Goal: Information Seeking & Learning: Learn about a topic

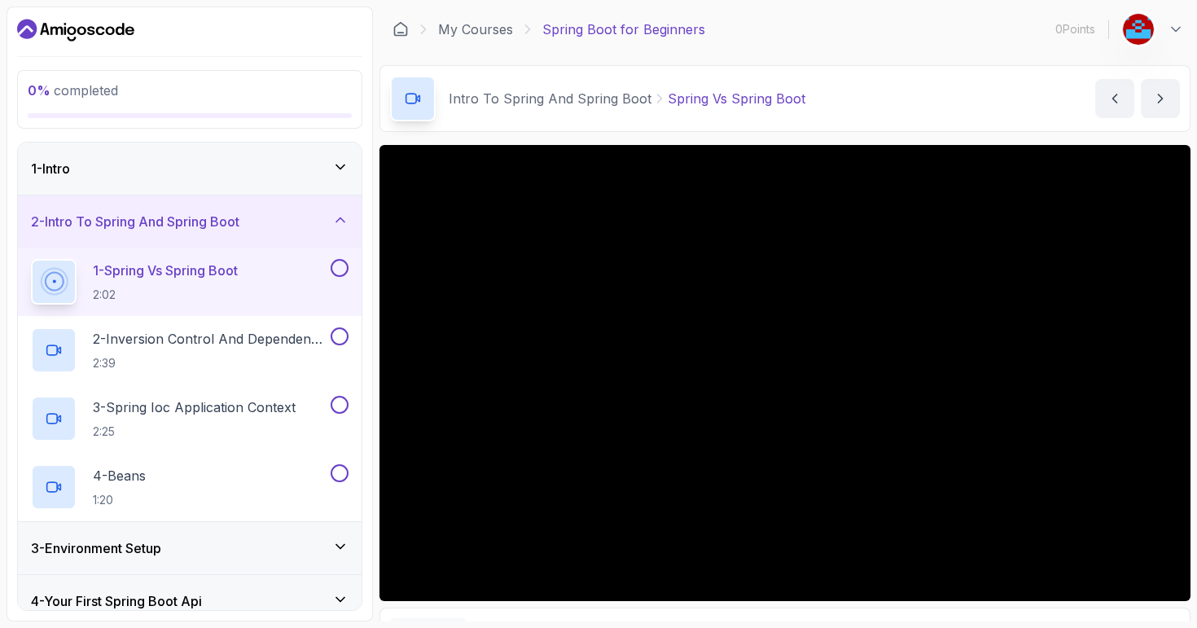
scroll to position [93, 0]
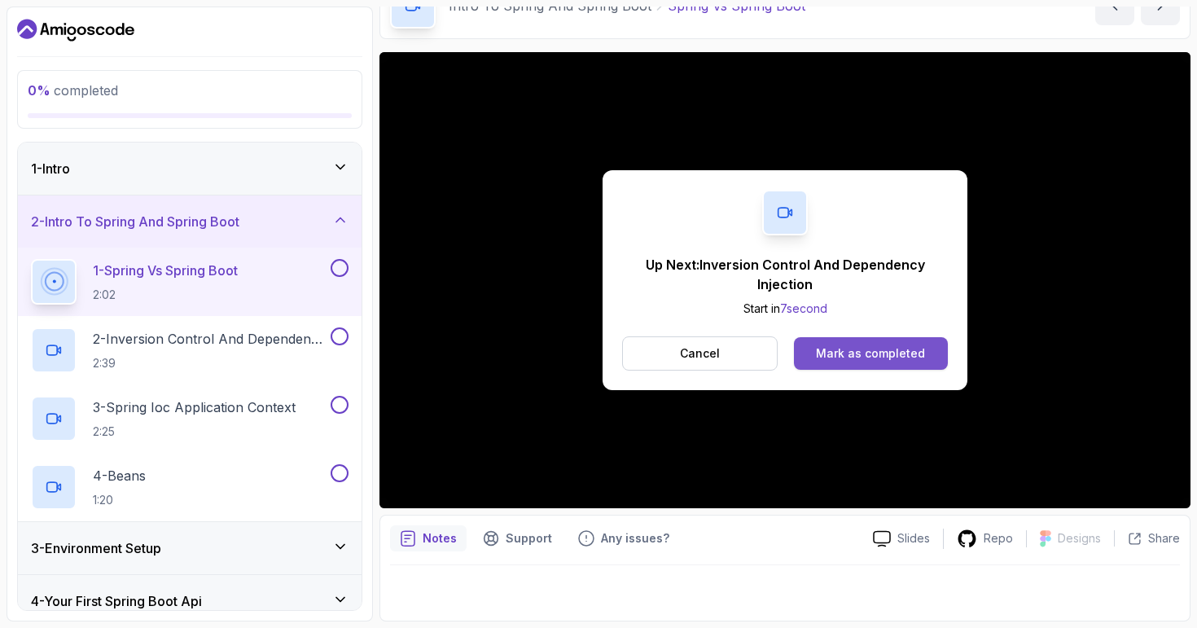
click at [879, 359] on div "Mark as completed" at bounding box center [870, 353] width 109 height 16
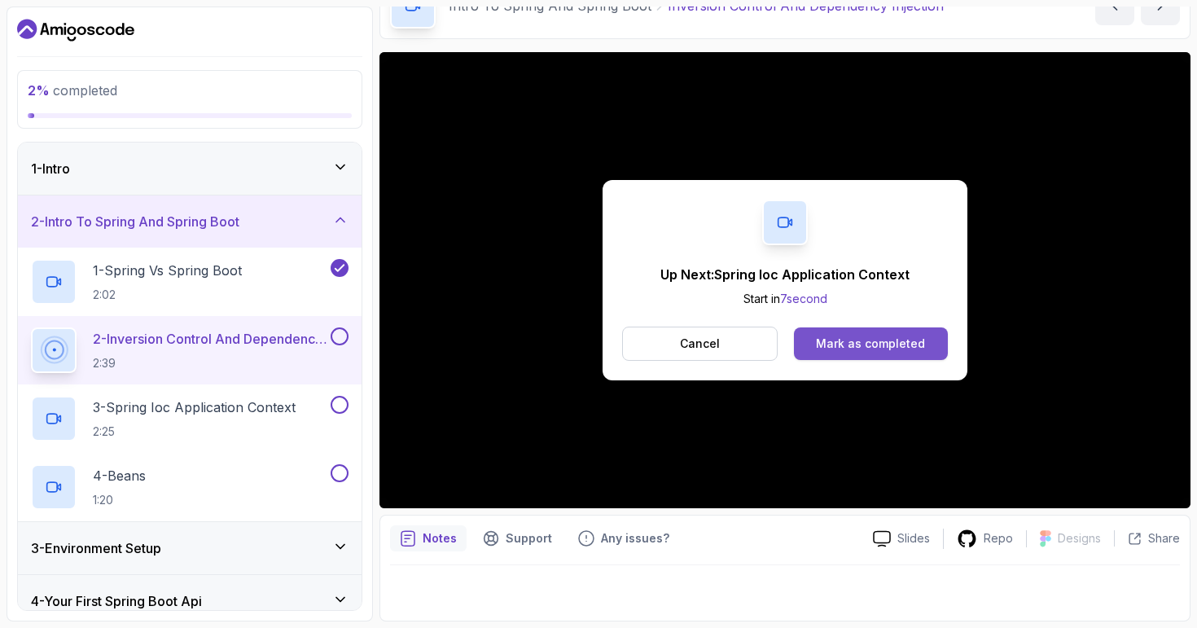
click at [870, 348] on div "Mark as completed" at bounding box center [870, 344] width 109 height 16
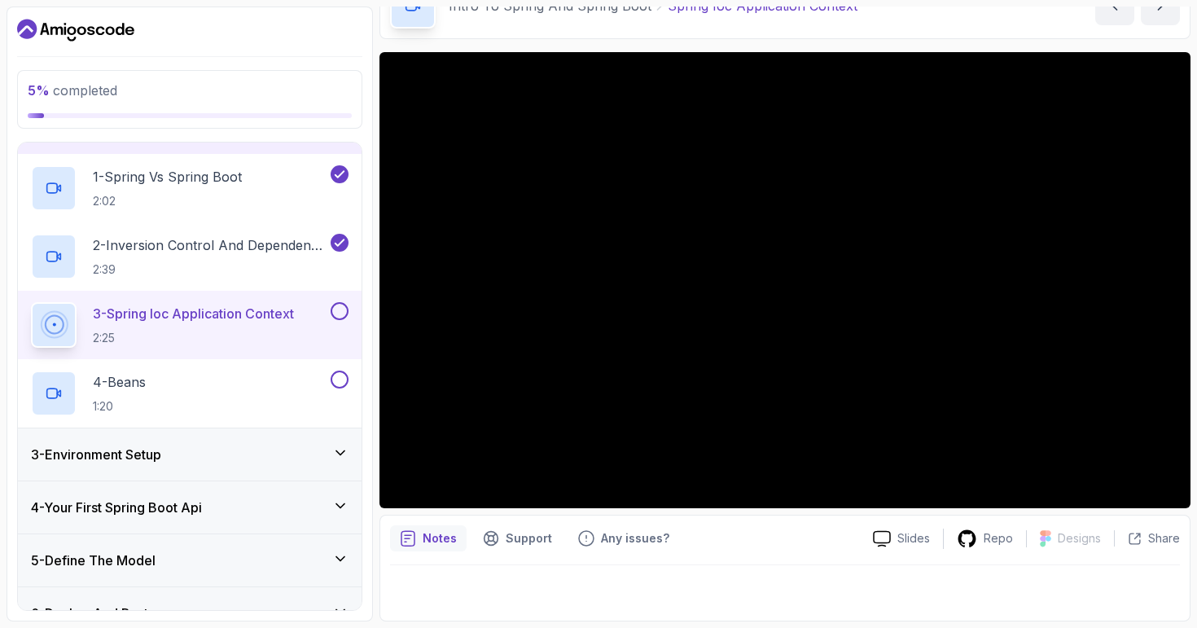
scroll to position [106, 0]
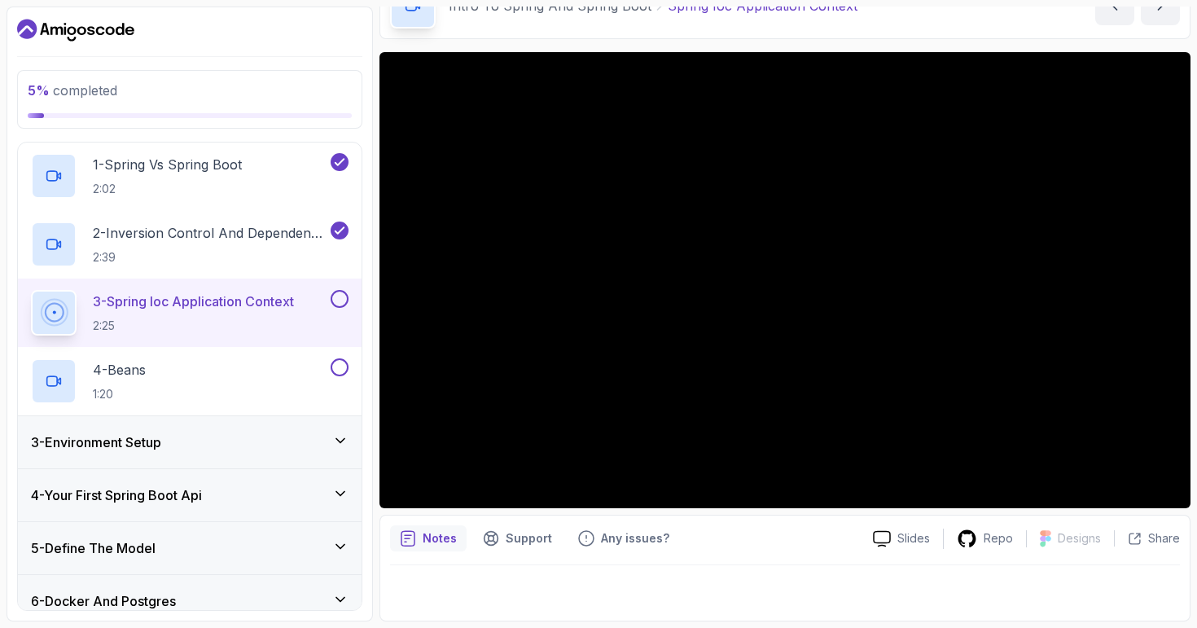
click at [343, 439] on icon at bounding box center [340, 440] width 8 height 4
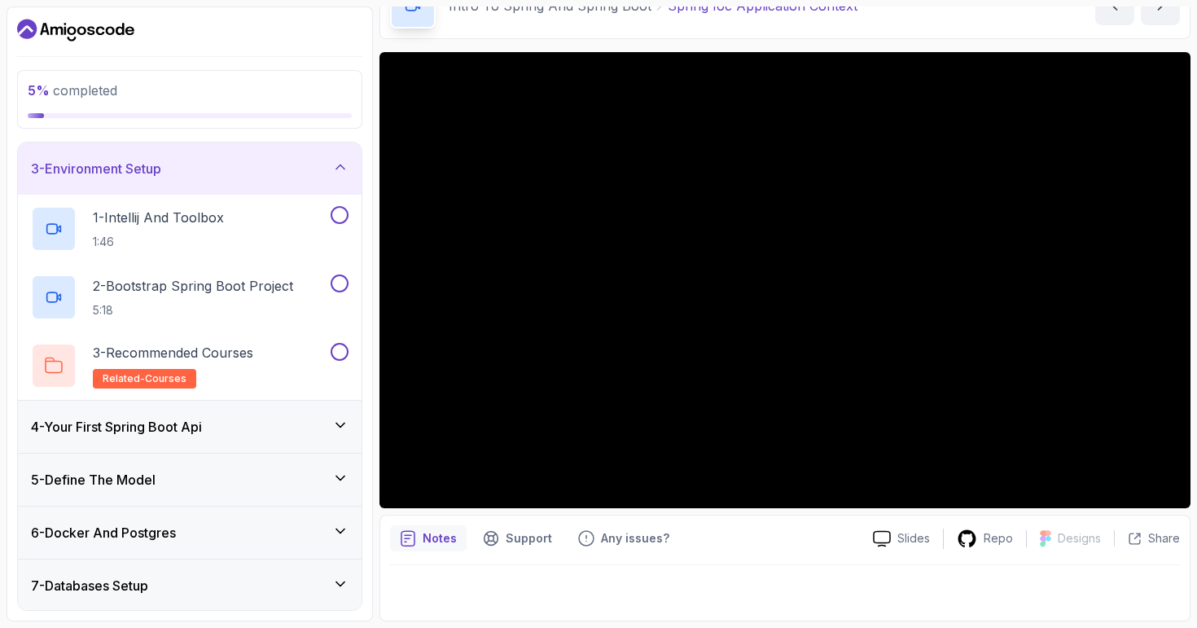
click at [341, 166] on icon at bounding box center [340, 167] width 8 height 4
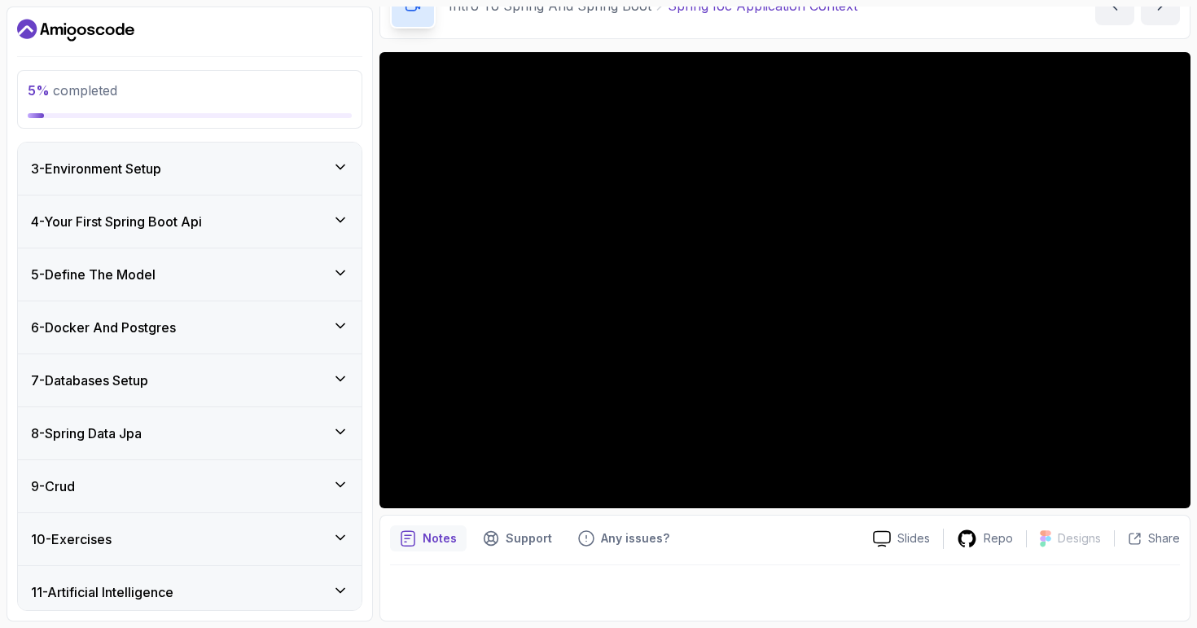
click at [345, 220] on icon at bounding box center [340, 220] width 16 height 16
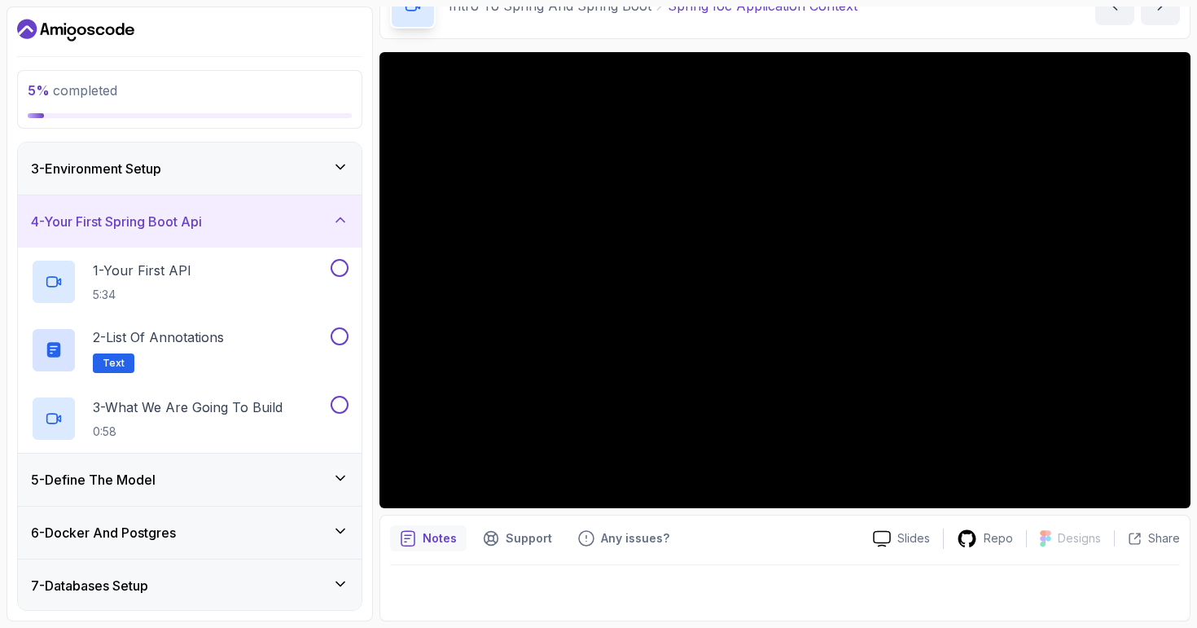
click at [345, 220] on icon at bounding box center [340, 220] width 16 height 16
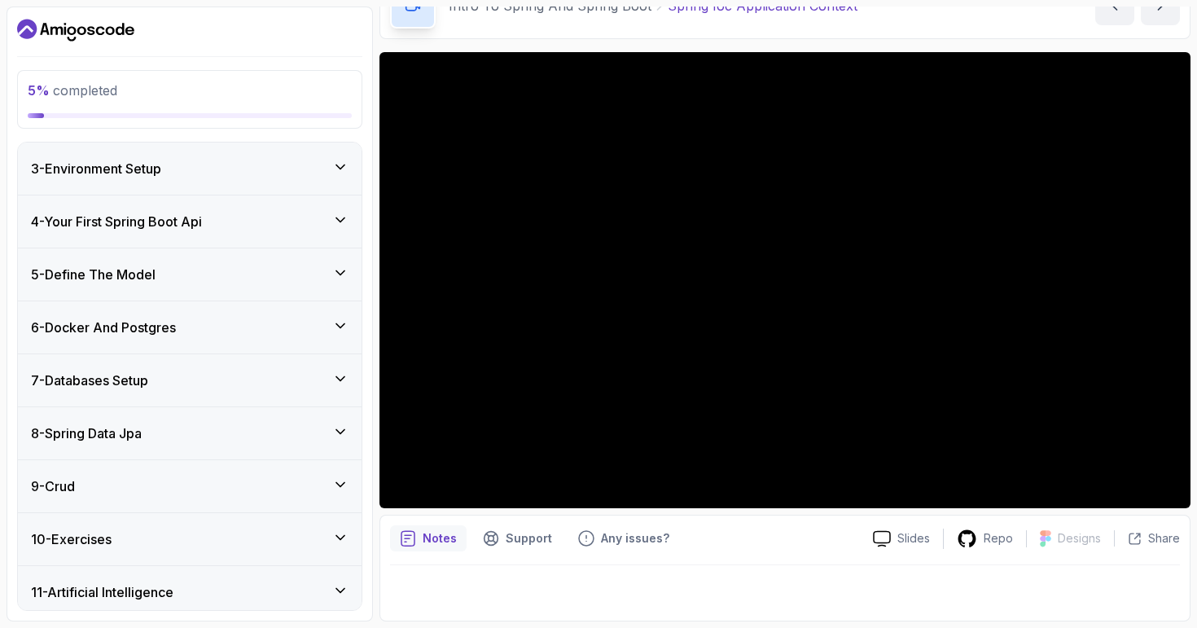
click at [345, 274] on icon at bounding box center [340, 273] width 16 height 16
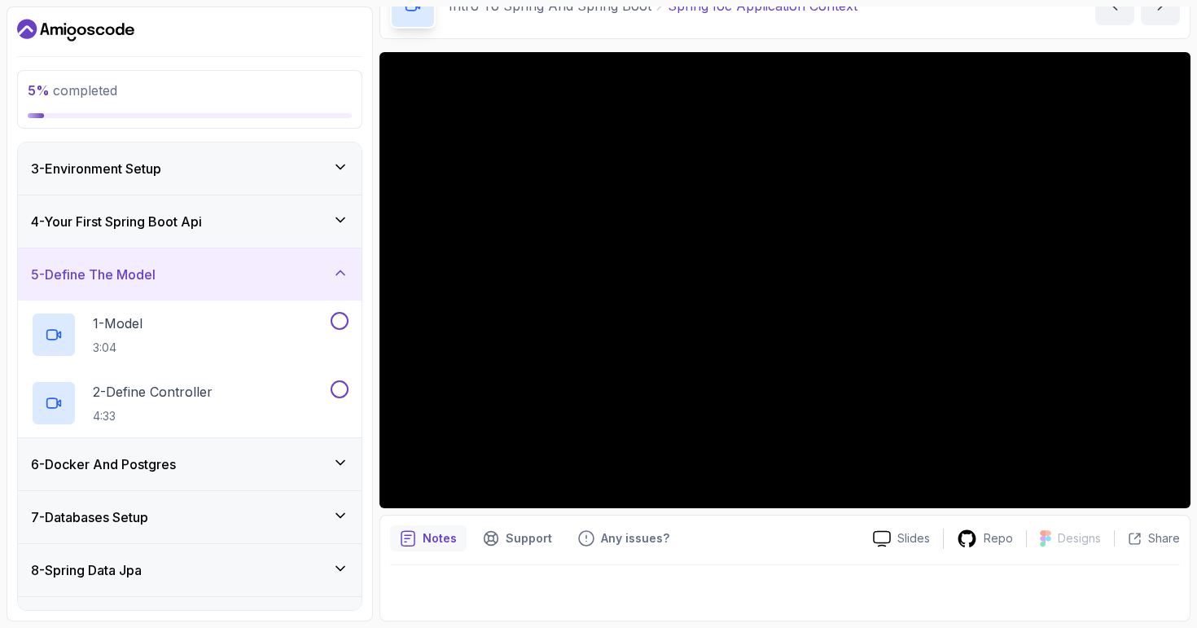
click at [345, 274] on icon at bounding box center [340, 273] width 16 height 16
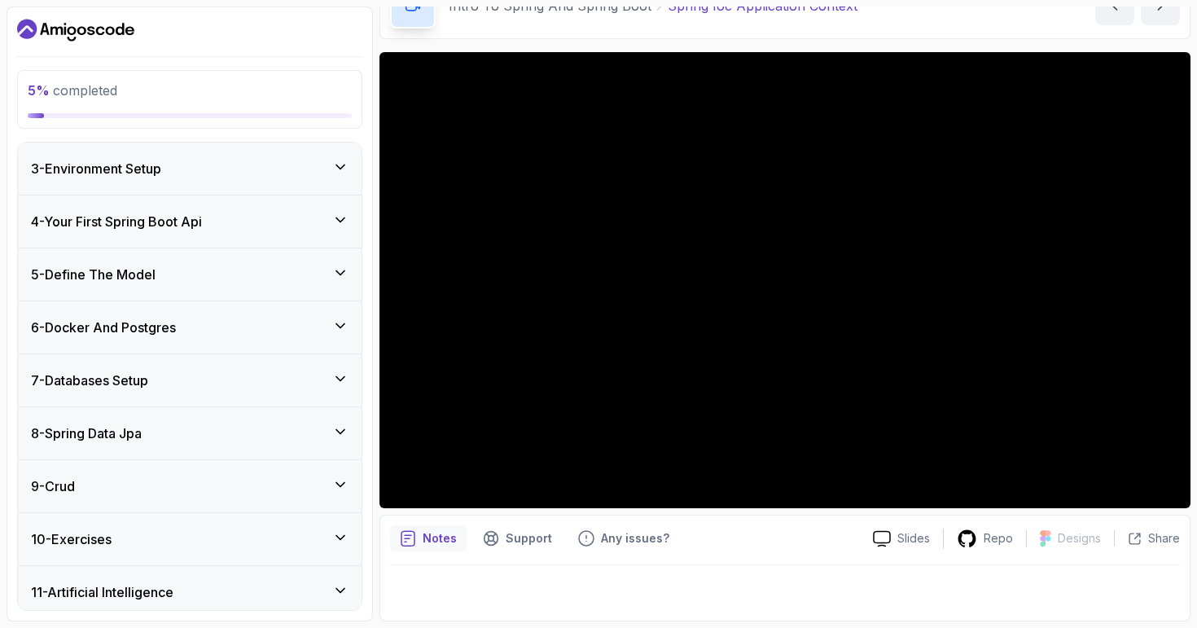
click at [340, 320] on icon at bounding box center [340, 326] width 16 height 16
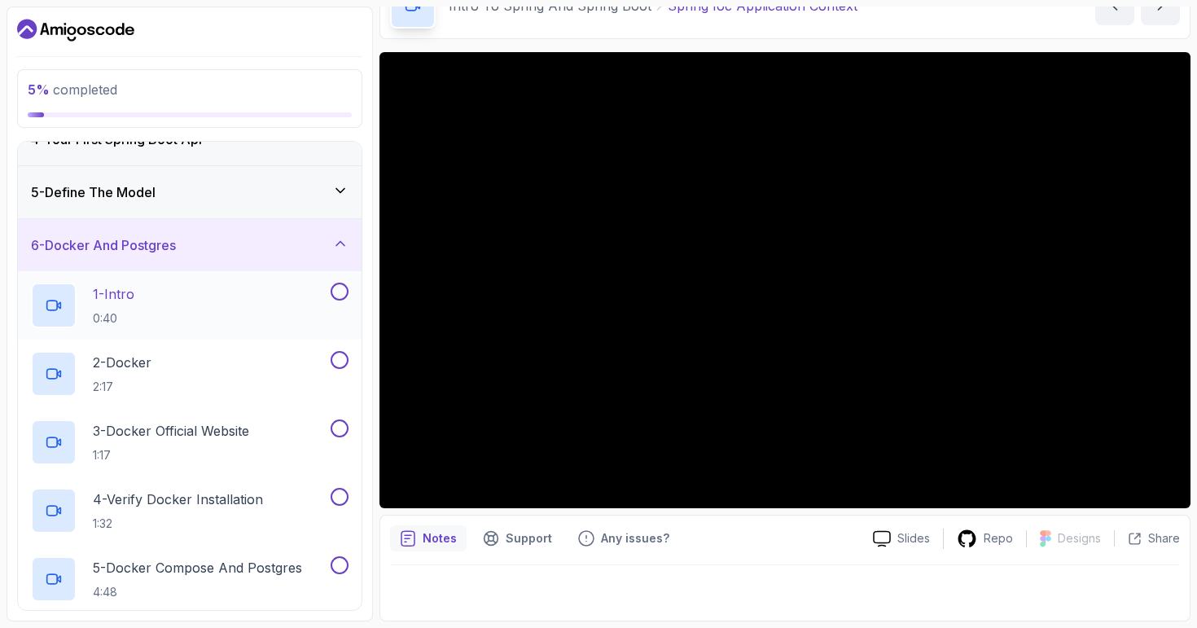
scroll to position [185, 0]
click at [341, 248] on icon at bounding box center [340, 246] width 16 height 16
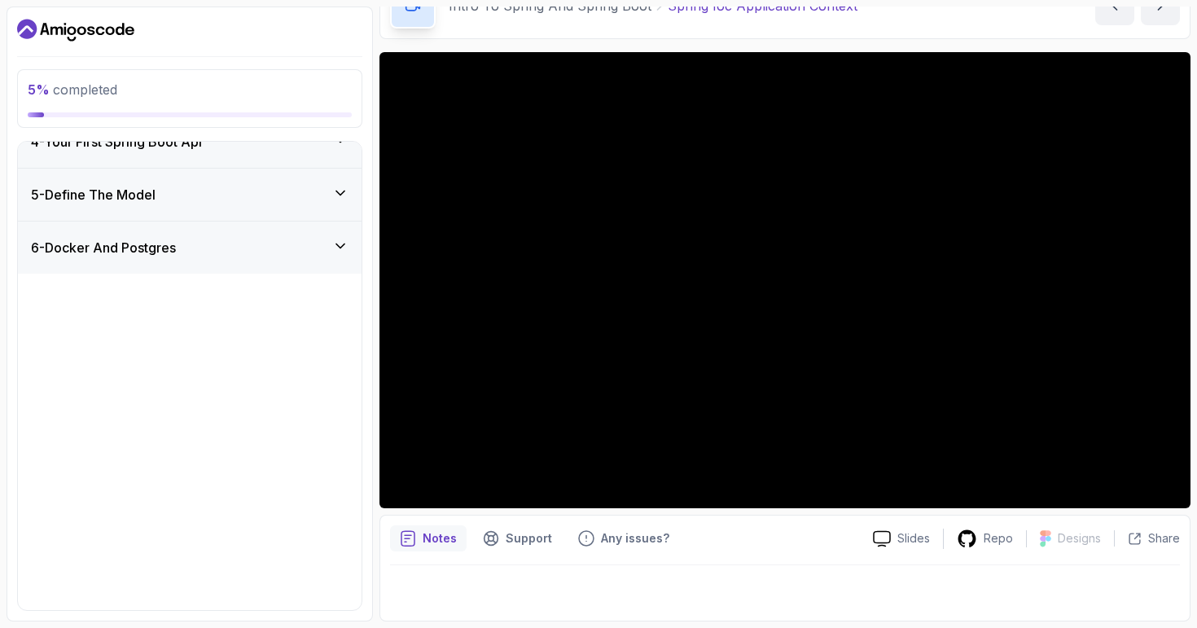
scroll to position [167, 0]
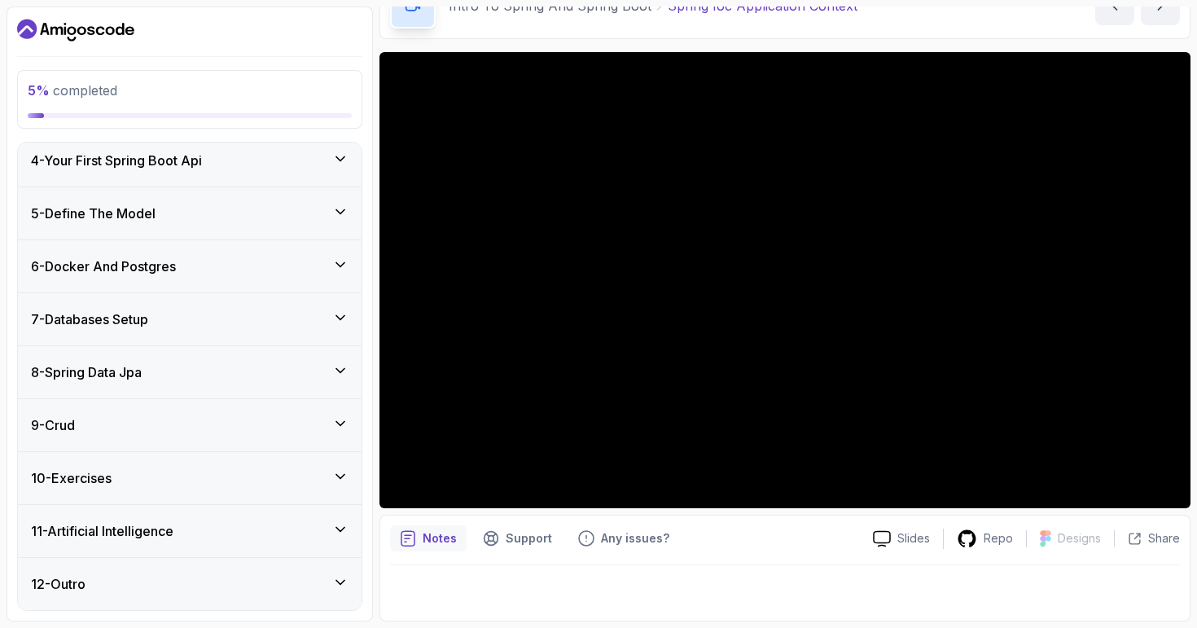
click at [339, 316] on icon at bounding box center [340, 317] width 16 height 16
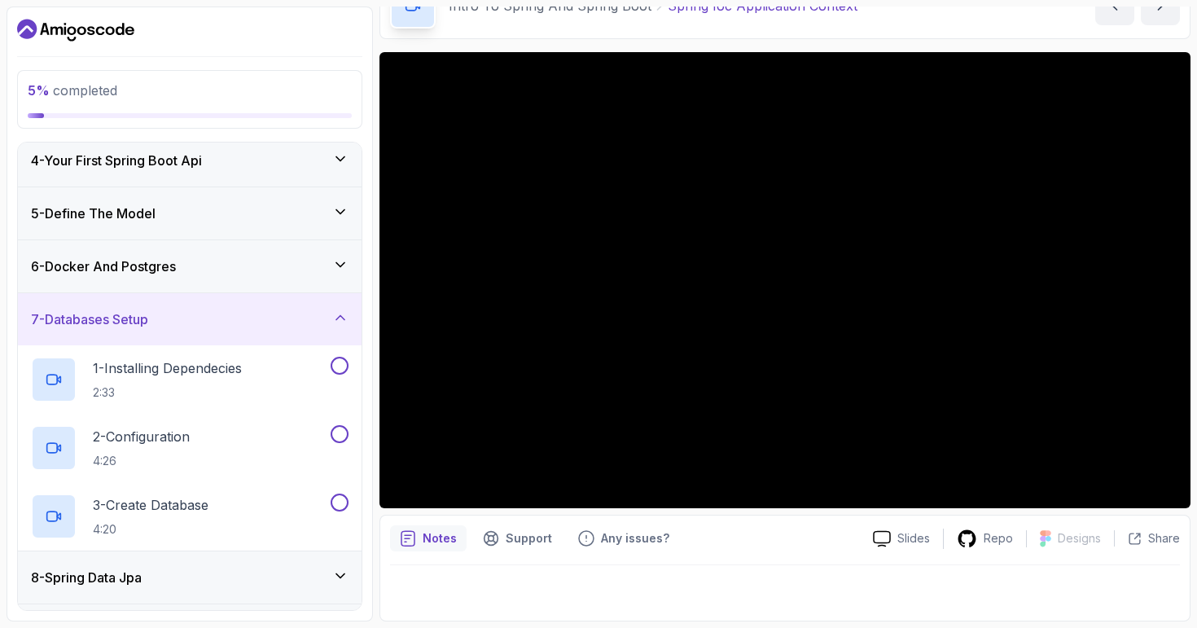
click at [339, 316] on icon at bounding box center [340, 317] width 8 height 4
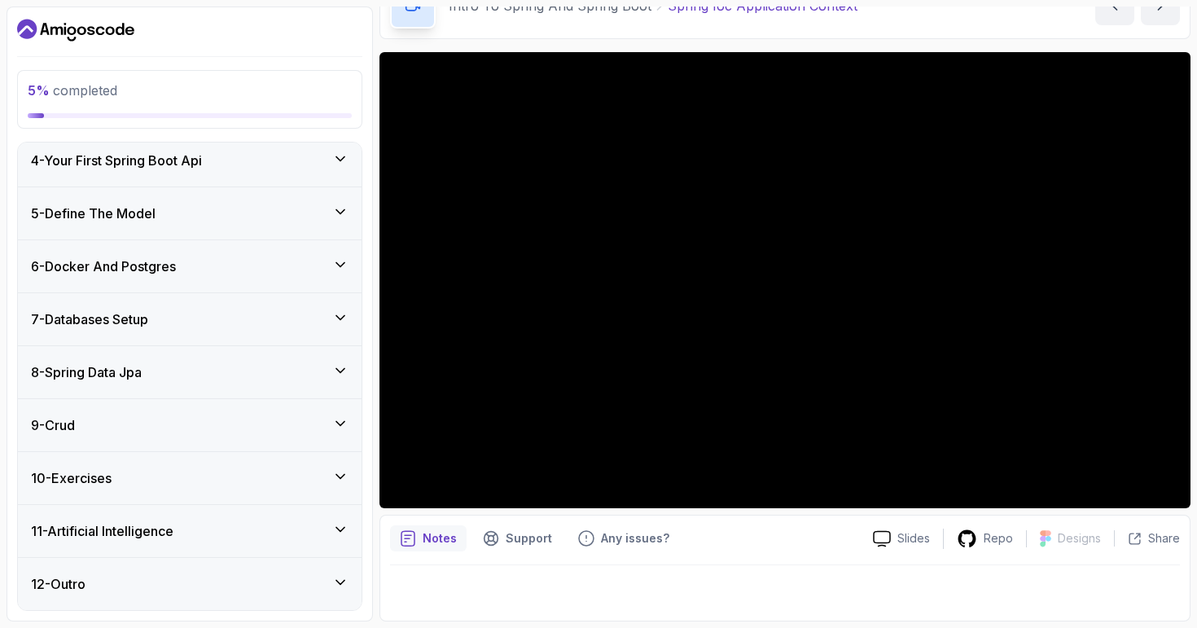
click at [344, 368] on icon at bounding box center [340, 370] width 8 height 4
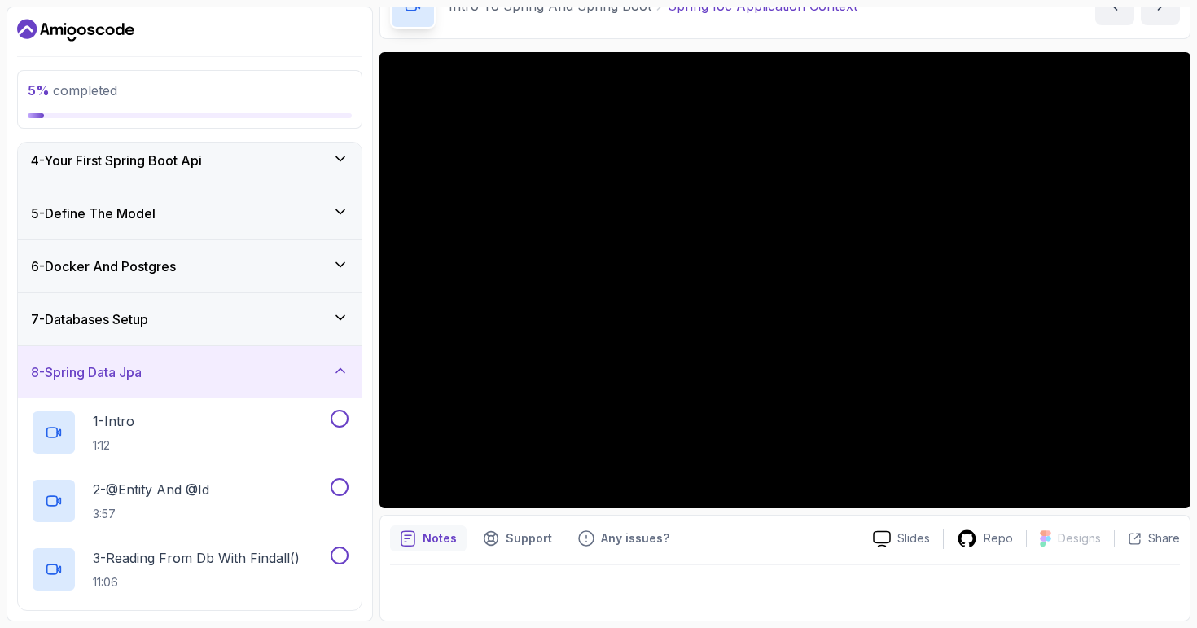
click at [344, 368] on icon at bounding box center [340, 370] width 16 height 16
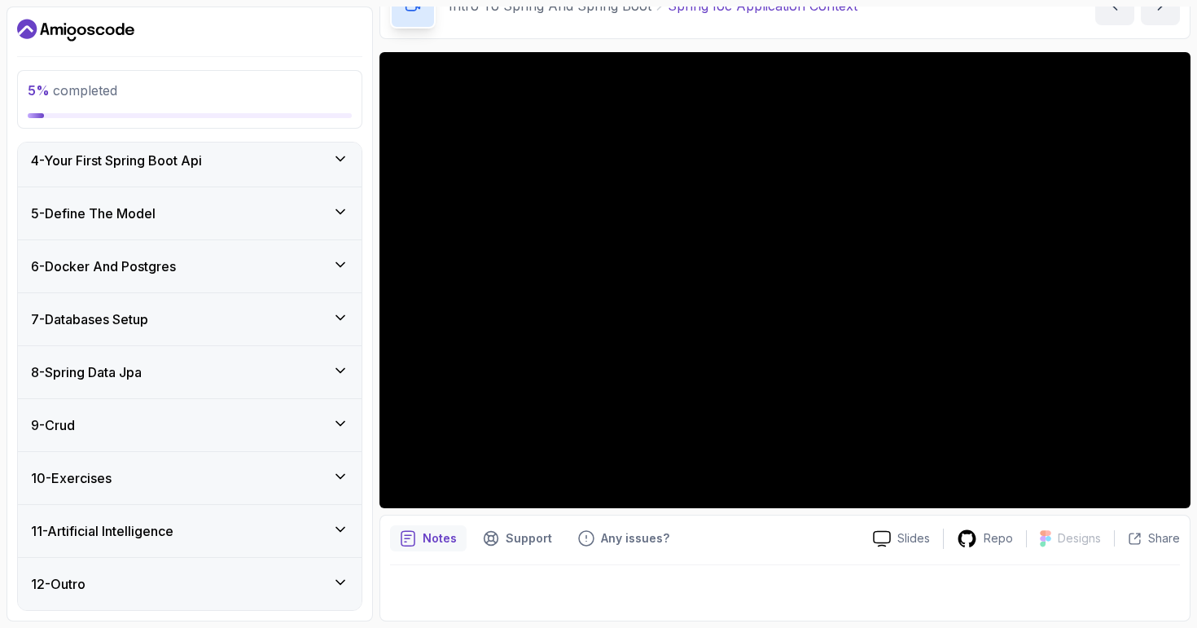
scroll to position [0, 0]
click at [341, 474] on icon at bounding box center [340, 476] width 16 height 16
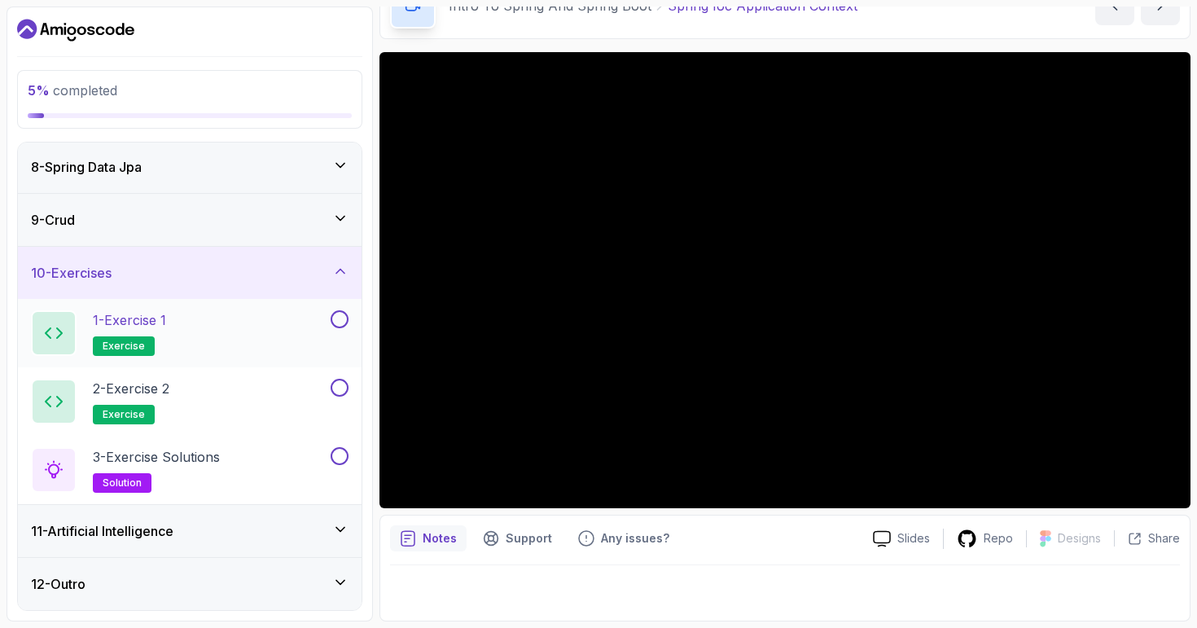
scroll to position [372, 0]
click at [341, 271] on icon at bounding box center [340, 271] width 16 height 16
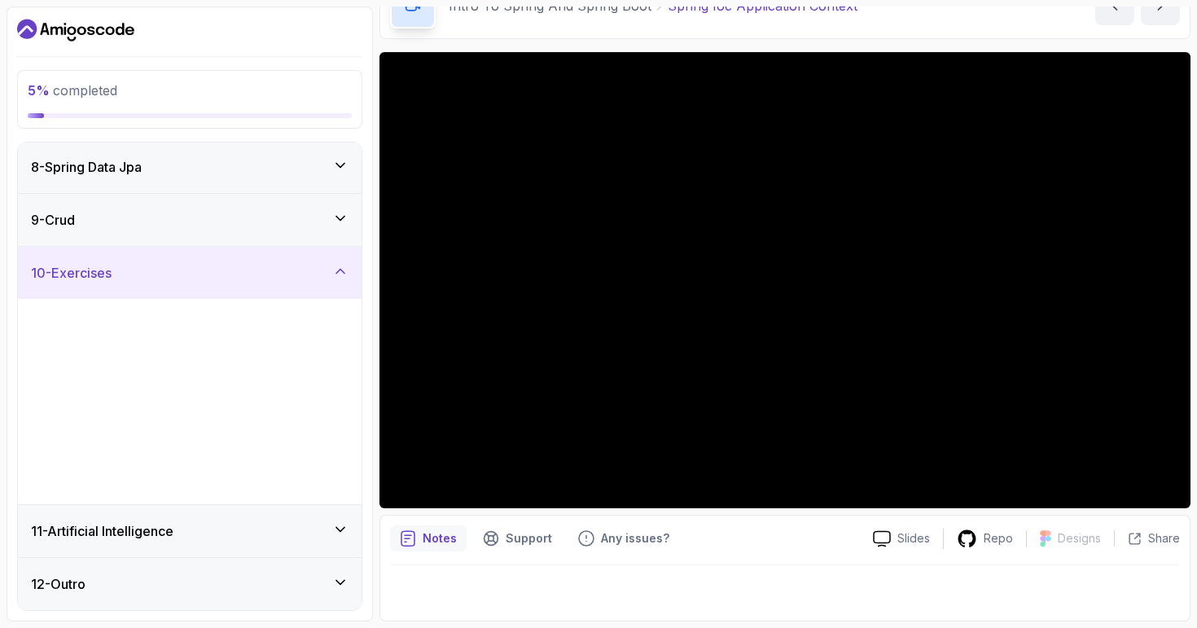
scroll to position [167, 0]
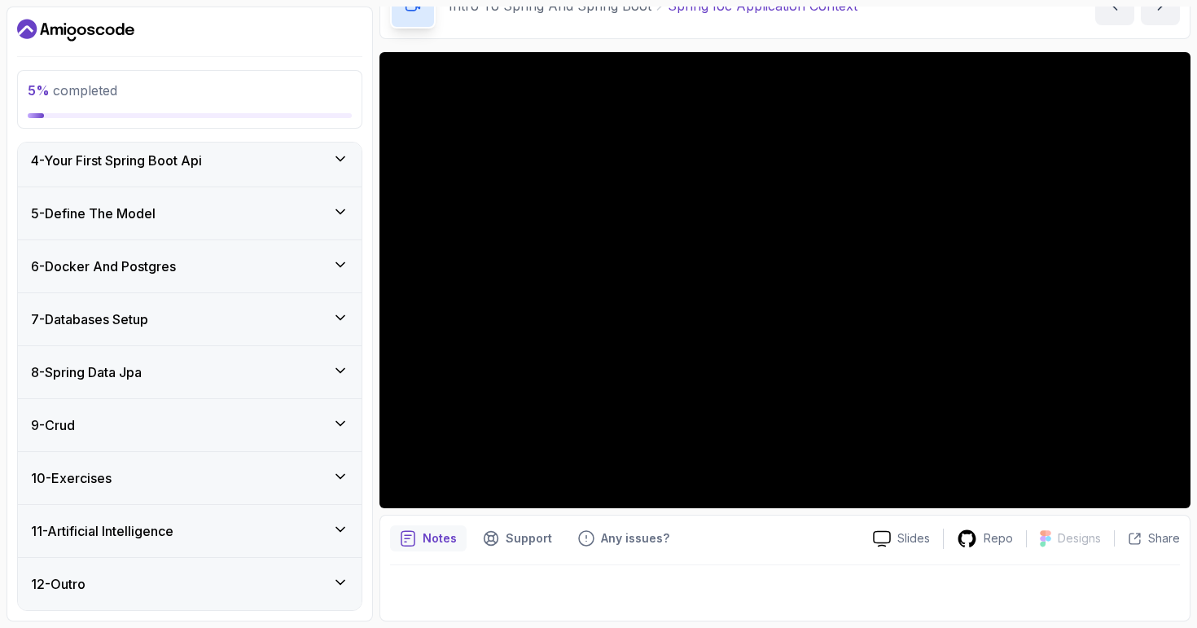
click at [345, 527] on icon at bounding box center [340, 529] width 16 height 16
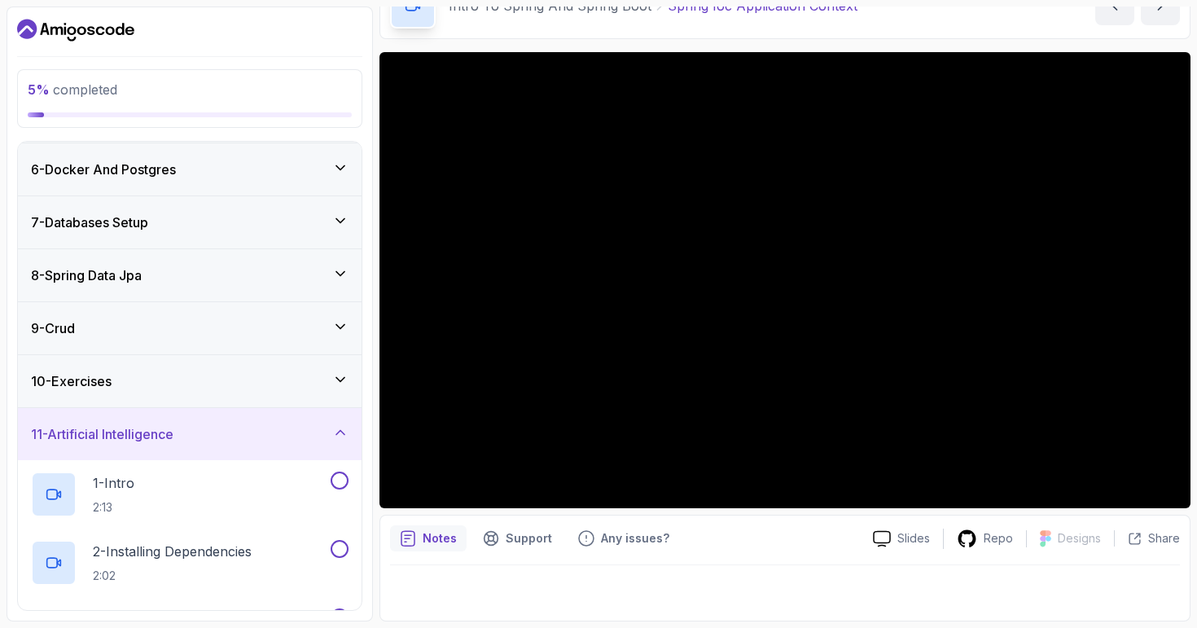
scroll to position [260, 0]
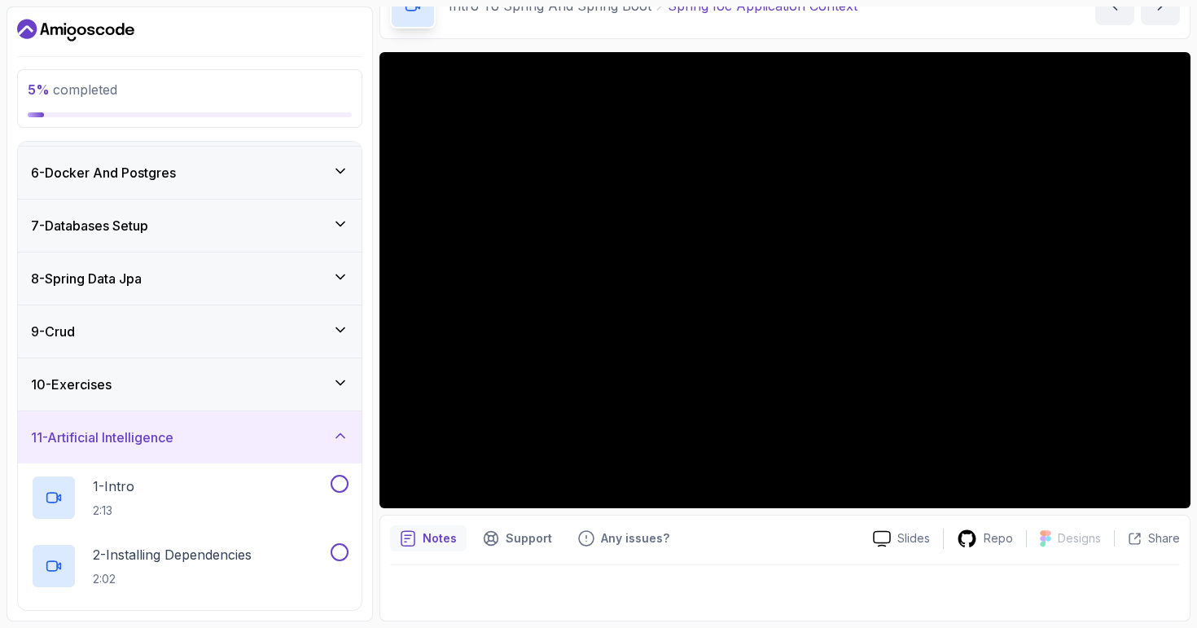
click at [341, 435] on icon at bounding box center [340, 436] width 8 height 4
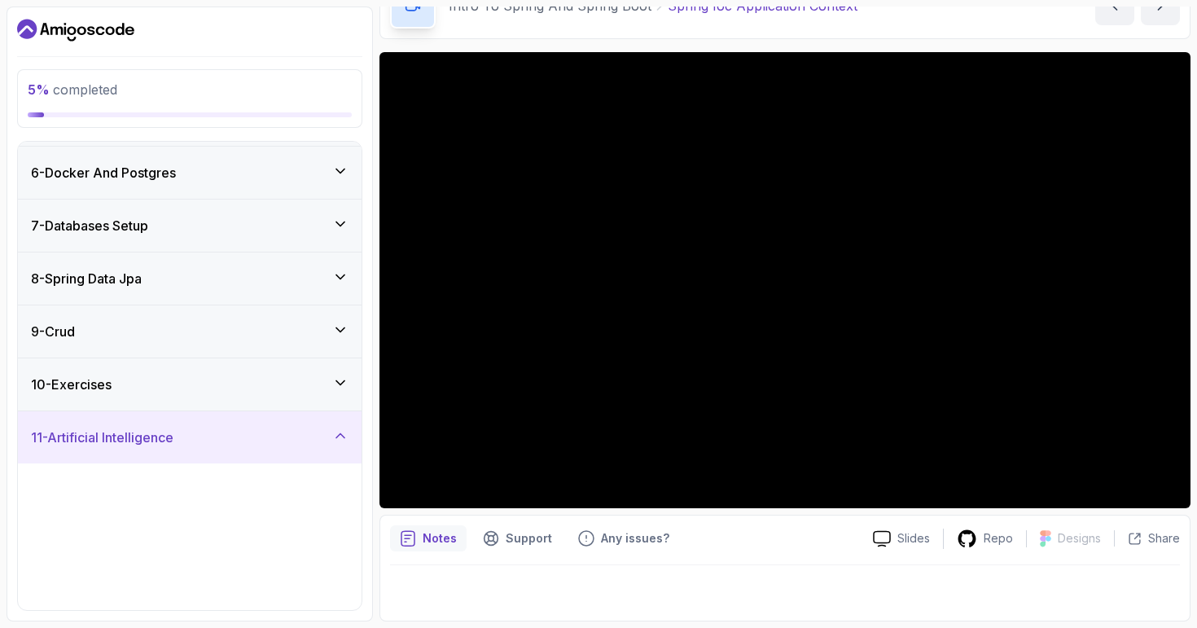
scroll to position [167, 0]
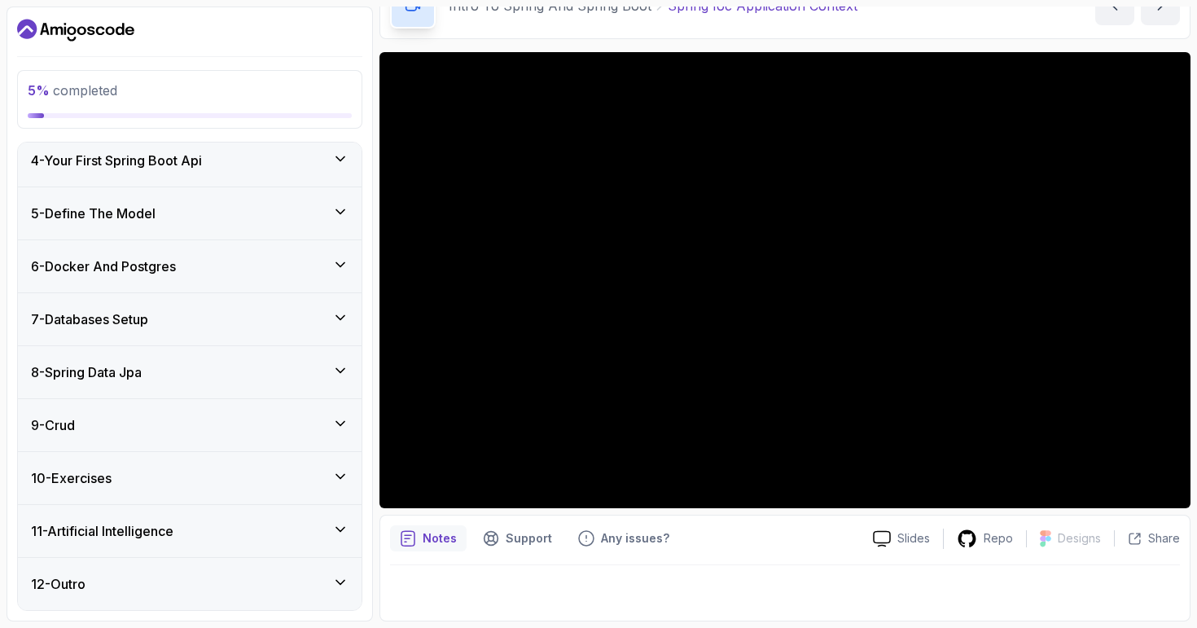
click at [339, 534] on icon at bounding box center [340, 529] width 16 height 16
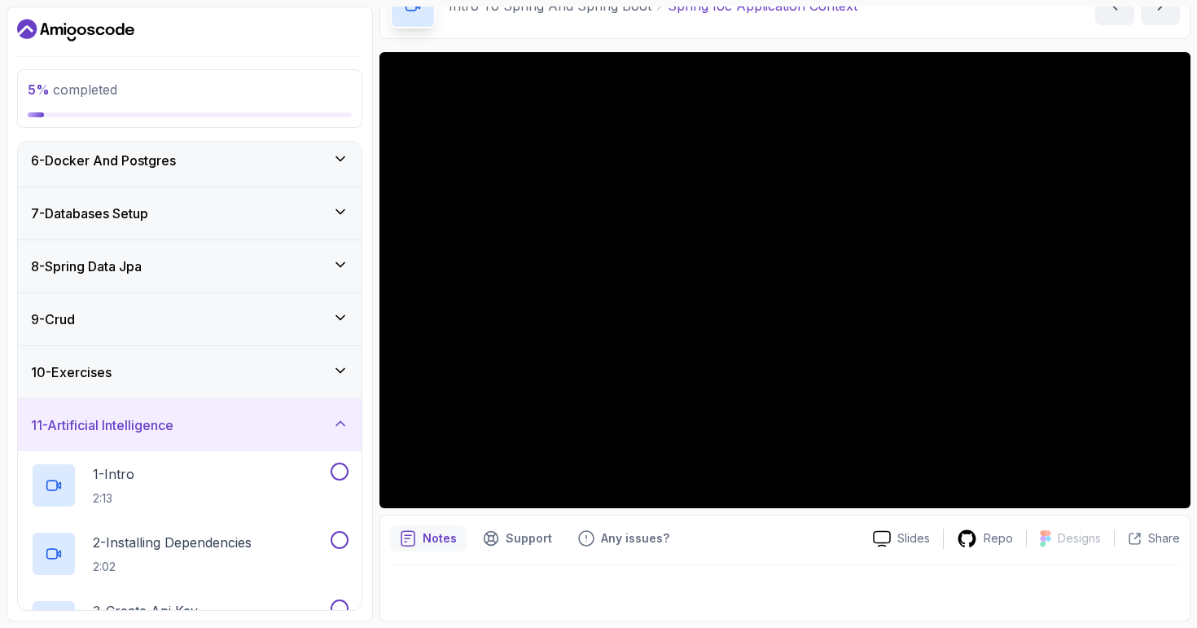
scroll to position [220, 0]
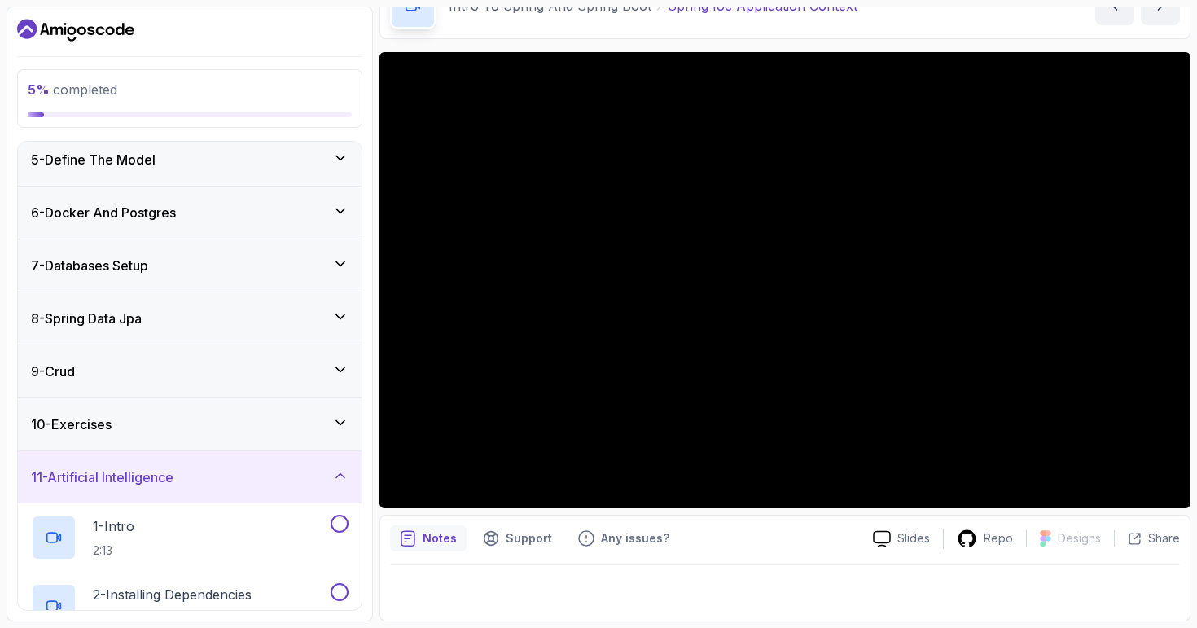
click at [344, 477] on icon at bounding box center [340, 476] width 8 height 4
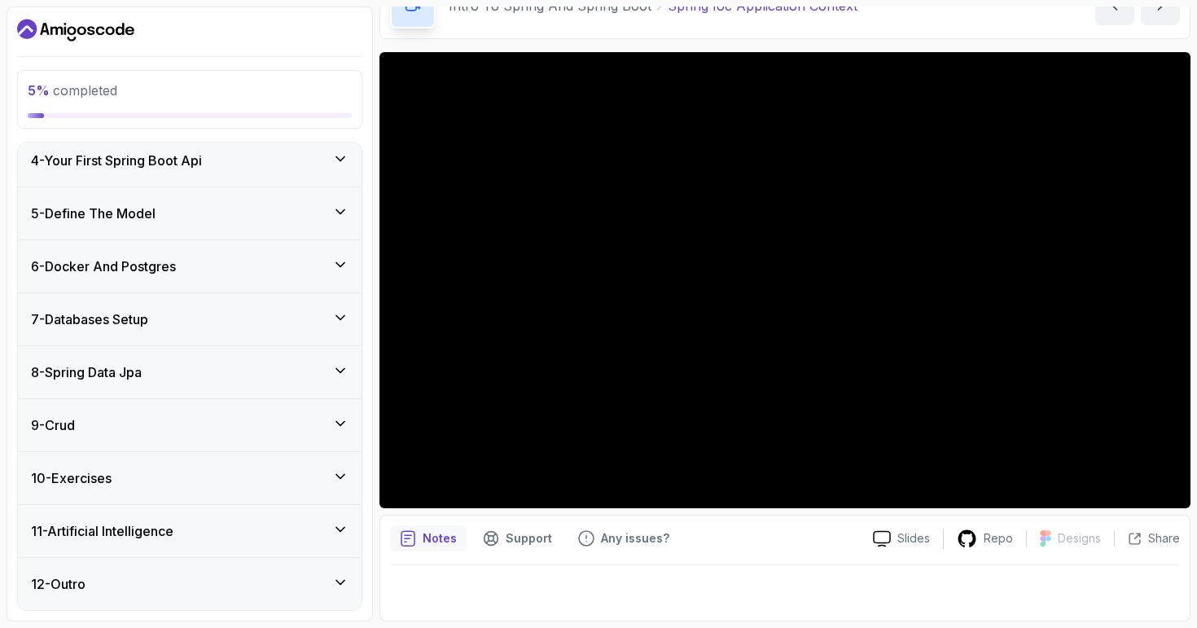
scroll to position [0, 0]
click at [344, 583] on icon at bounding box center [340, 582] width 16 height 16
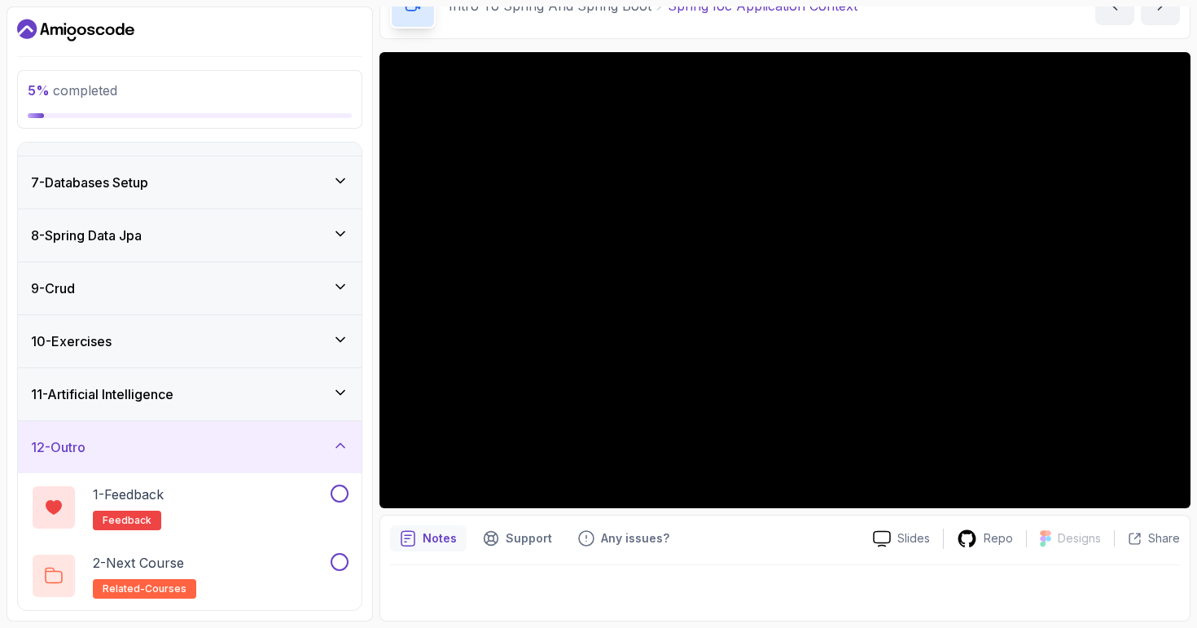
click at [340, 446] on icon at bounding box center [340, 445] width 16 height 16
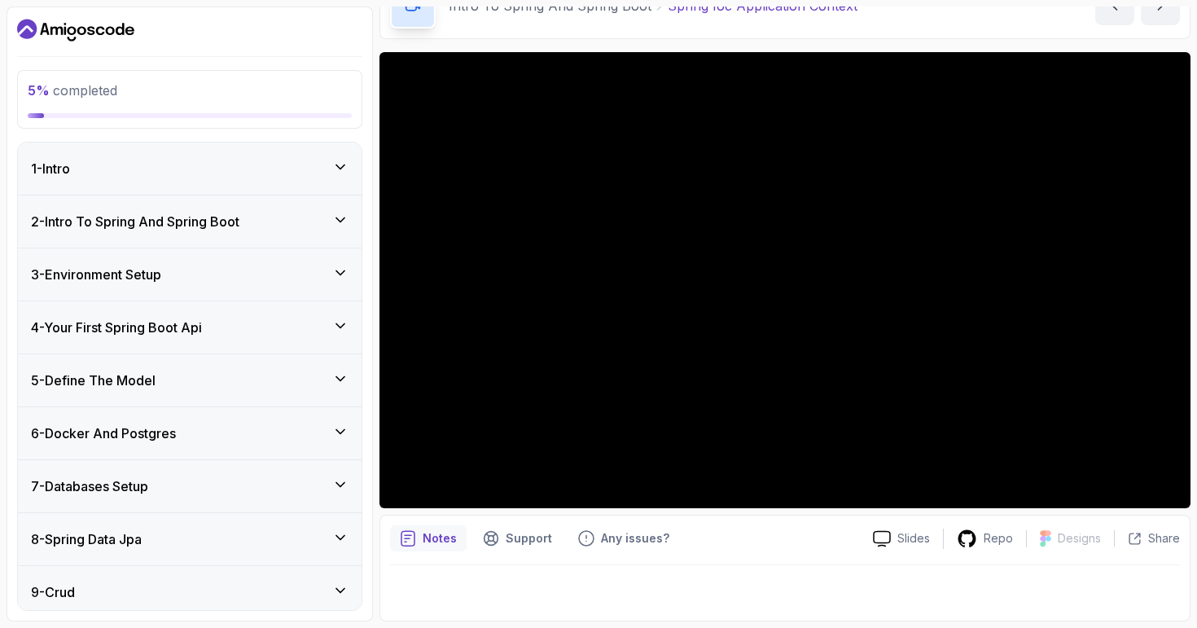
click at [347, 217] on icon at bounding box center [340, 220] width 16 height 16
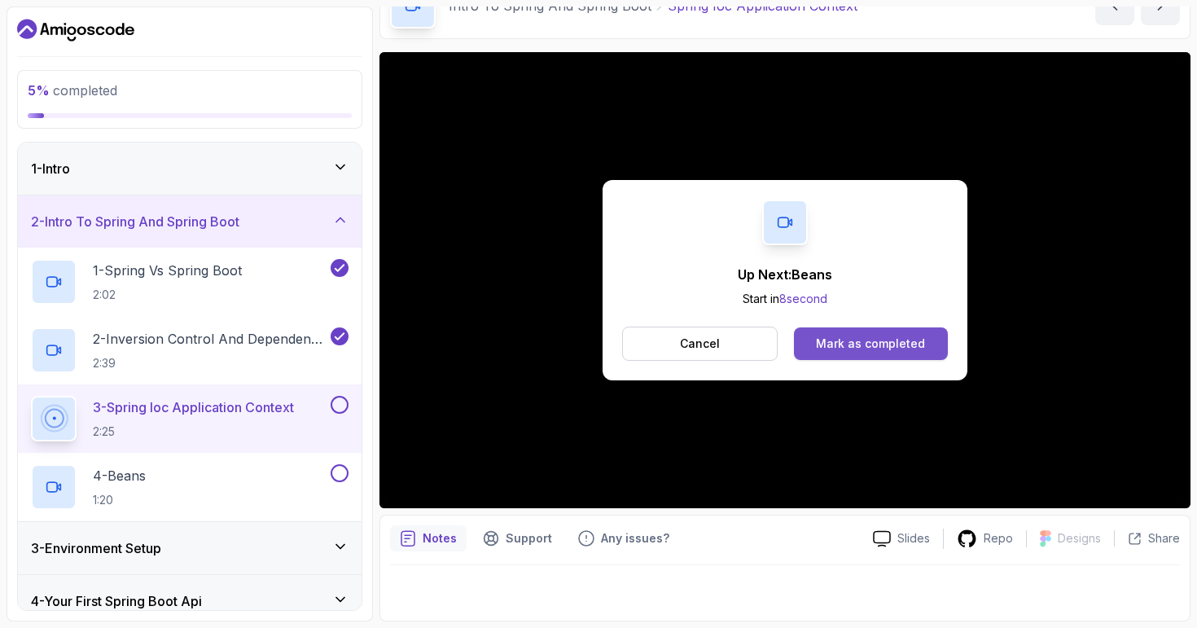
click at [907, 338] on div "Mark as completed" at bounding box center [870, 344] width 109 height 16
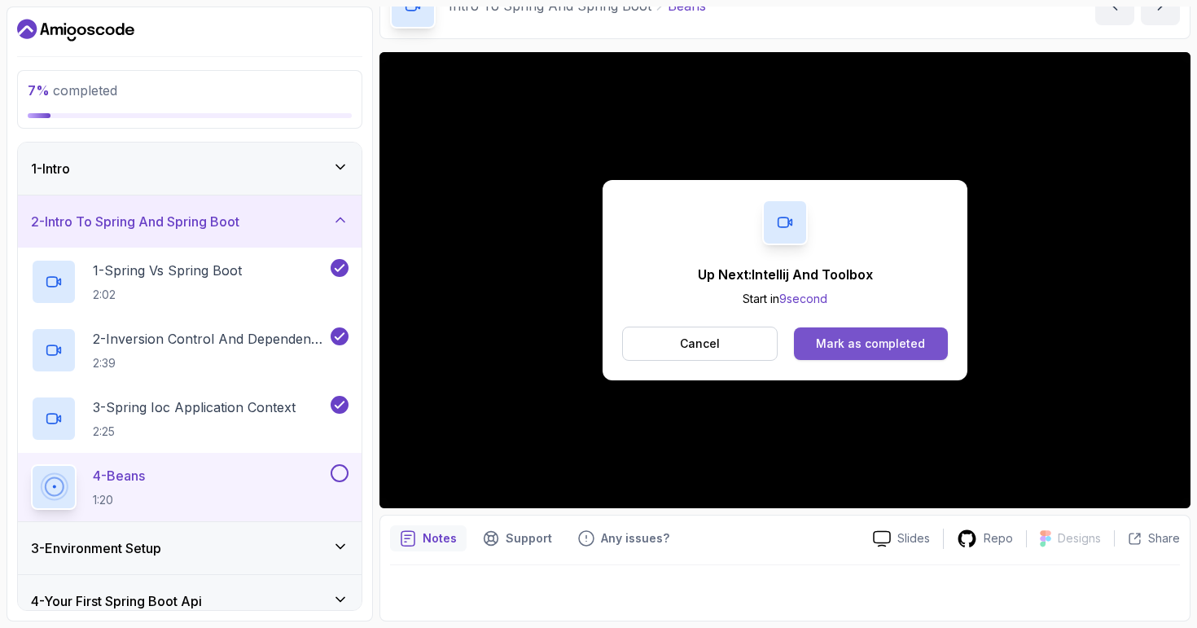
click at [893, 344] on div "Mark as completed" at bounding box center [870, 344] width 109 height 16
